Goal: Task Accomplishment & Management: Complete application form

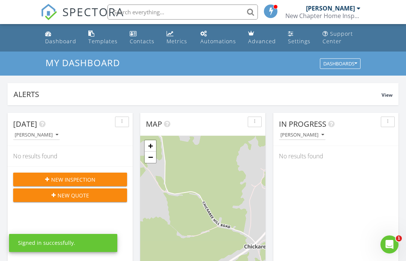
click at [70, 180] on span "New Inspection" at bounding box center [73, 179] width 44 height 8
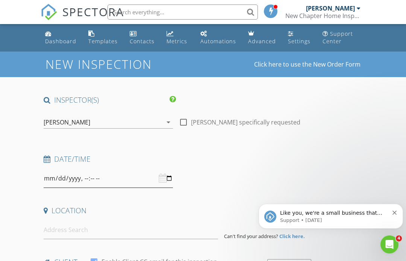
click at [153, 180] on input "datetime-local" at bounding box center [108, 178] width 129 height 18
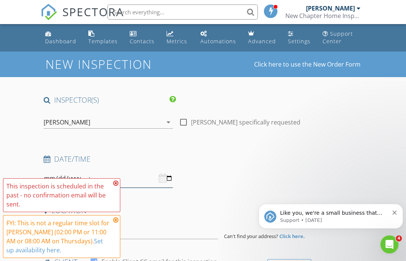
type input "[DATE]T16:00"
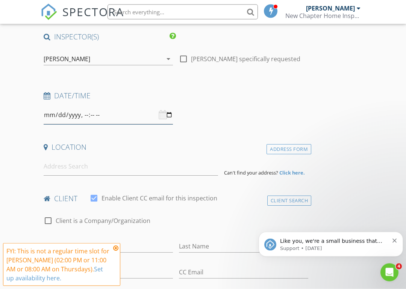
scroll to position [63, 0]
click at [79, 170] on input at bounding box center [131, 166] width 174 height 18
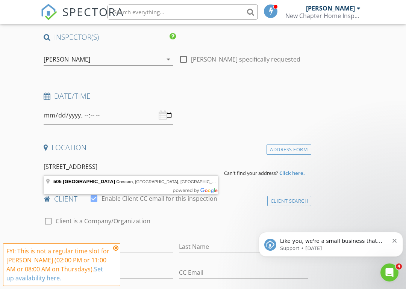
type input "505 Country Club Road, Cresson, PA, USA"
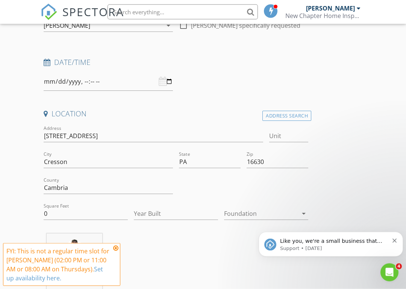
scroll to position [133, 0]
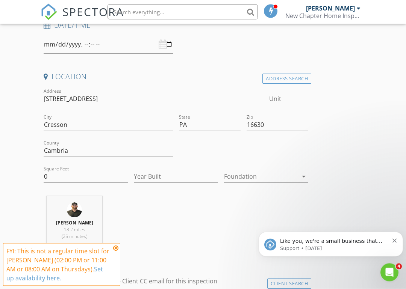
click at [290, 176] on div at bounding box center [261, 177] width 74 height 12
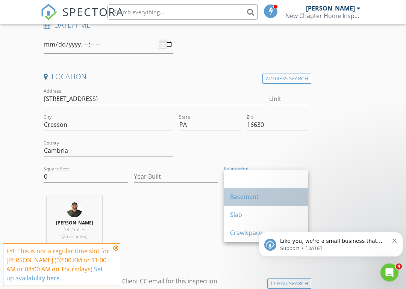
click at [258, 198] on div "Basement" at bounding box center [266, 196] width 72 height 9
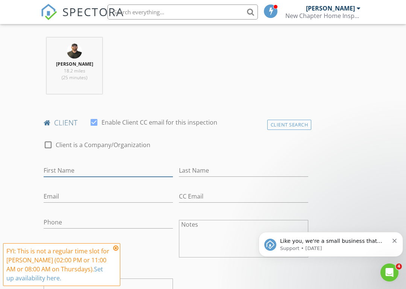
click at [80, 170] on input "First Name" at bounding box center [108, 170] width 129 height 12
type input "[PERSON_NAME]"
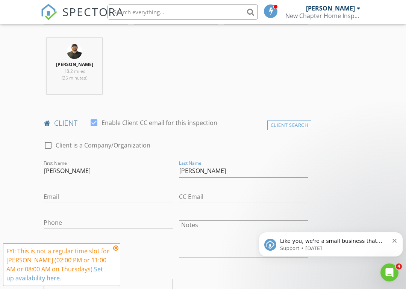
type input "[PERSON_NAME]"
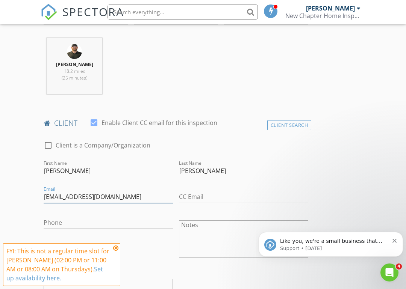
type input "[EMAIL_ADDRESS][DOMAIN_NAME]"
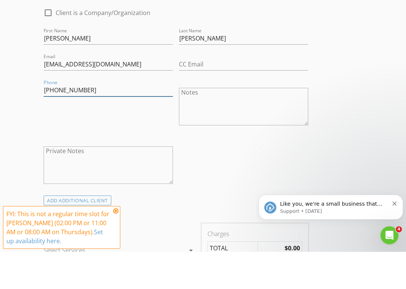
scroll to position [391, 0]
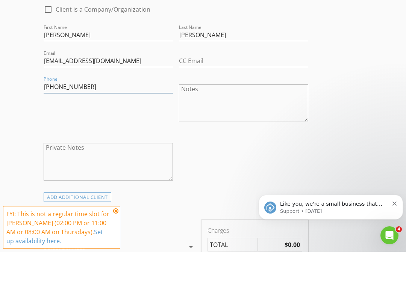
type input "[PHONE_NUMBER]"
click at [116, 245] on icon at bounding box center [115, 248] width 5 height 6
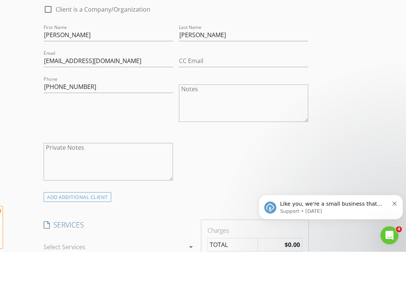
scroll to position [428, 0]
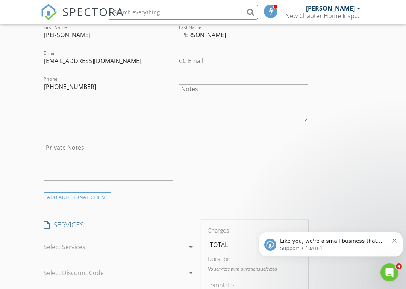
click at [393, 240] on icon "Dismiss notification" at bounding box center [394, 241] width 4 height 4
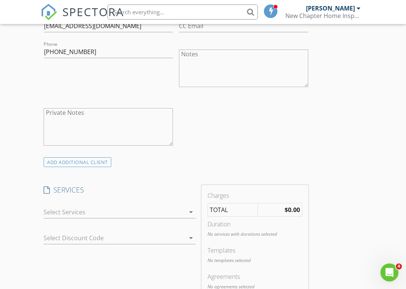
scroll to position [507, 0]
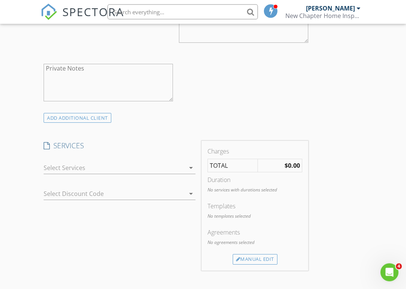
click at [188, 168] on icon "arrow_drop_down" at bounding box center [190, 168] width 9 height 9
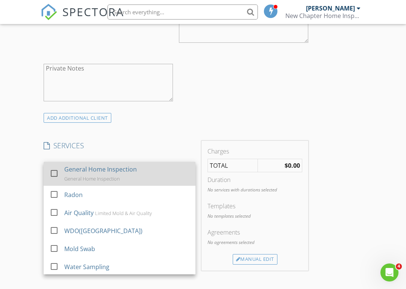
click at [104, 176] on div "General Home Inspection" at bounding box center [92, 179] width 56 height 6
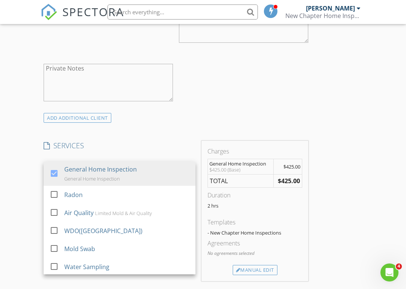
click at [225, 118] on div "ADD ADDITIONAL client" at bounding box center [176, 118] width 270 height 10
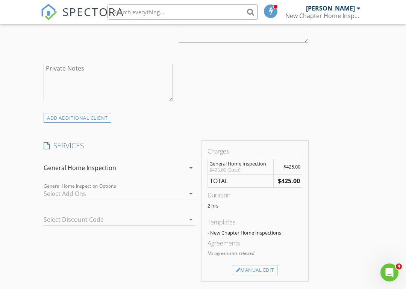
click at [186, 194] on div "arrow_drop_down" at bounding box center [190, 193] width 11 height 9
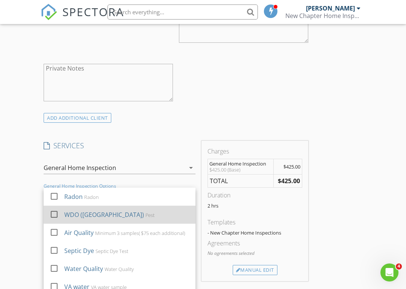
click at [128, 210] on div "WDO (Pest) Pest" at bounding box center [126, 214] width 125 height 15
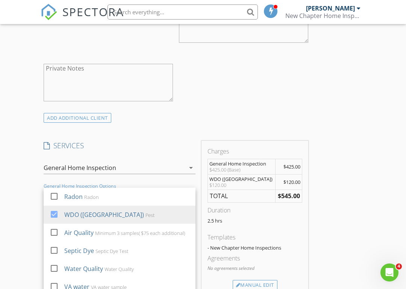
click at [274, 115] on div "ADD ADDITIONAL client" at bounding box center [176, 118] width 270 height 10
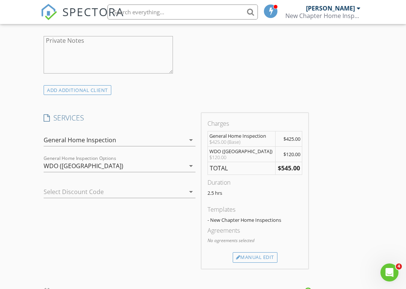
scroll to position [584, 0]
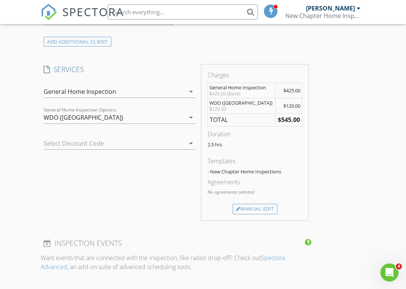
click at [191, 142] on icon "arrow_drop_down" at bounding box center [190, 143] width 9 height 9
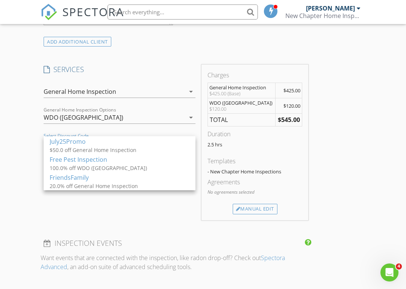
click at [125, 207] on div "SERVICES check_box General Home Inspection General Home Inspection check_box_ou…" at bounding box center [120, 143] width 158 height 156
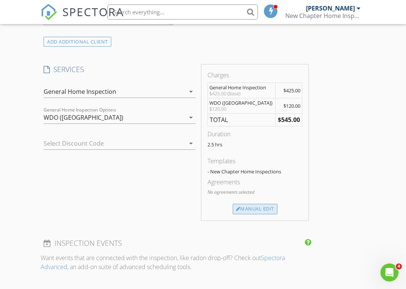
click at [261, 208] on div "Manual Edit" at bounding box center [254, 209] width 45 height 11
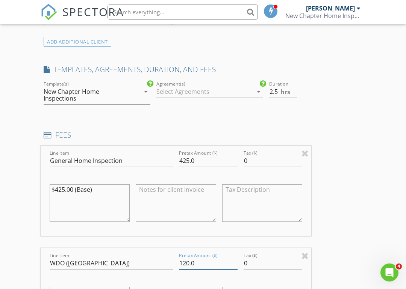
click at [190, 259] on input "120.0" at bounding box center [208, 263] width 59 height 12
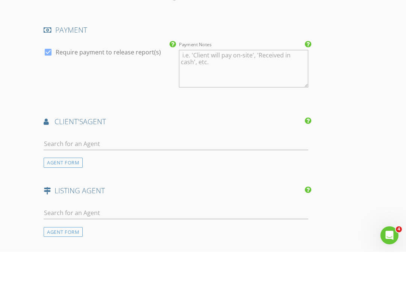
scroll to position [991, 0]
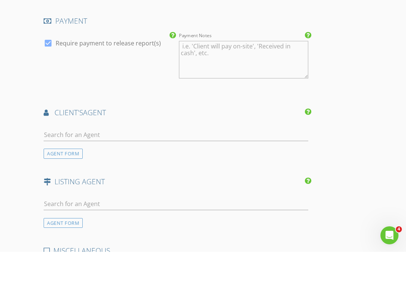
type input "50.0"
click at [100, 166] on input "text" at bounding box center [176, 172] width 264 height 12
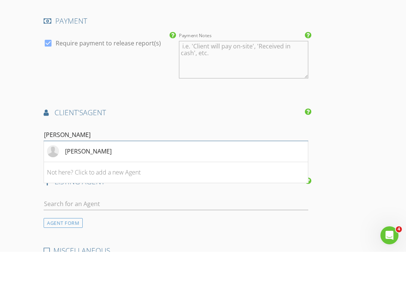
type input "Leann"
click at [98, 184] on div "[PERSON_NAME]" at bounding box center [88, 188] width 47 height 9
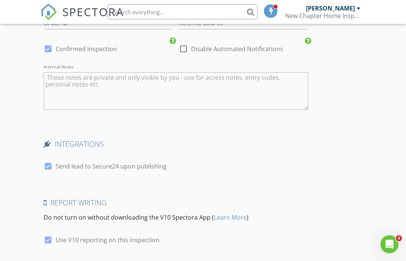
scroll to position [1450, 0]
click at [185, 46] on div at bounding box center [183, 48] width 13 height 13
checkbox input "true"
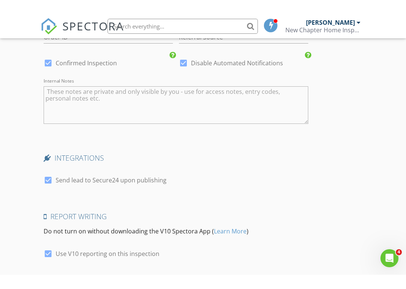
scroll to position [1472, 0]
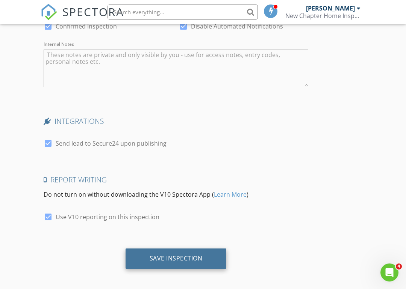
click at [180, 255] on div "Save Inspection" at bounding box center [175, 259] width 53 height 8
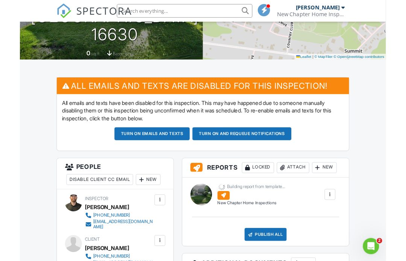
scroll to position [11, 0]
